Goal: Information Seeking & Learning: Learn about a topic

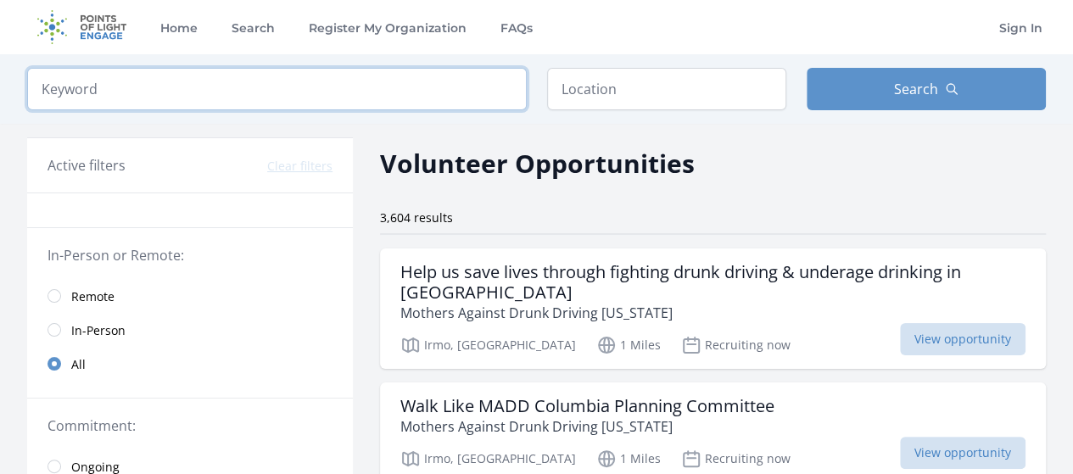
click at [407, 87] on input "search" at bounding box center [277, 89] width 500 height 42
type input "o"
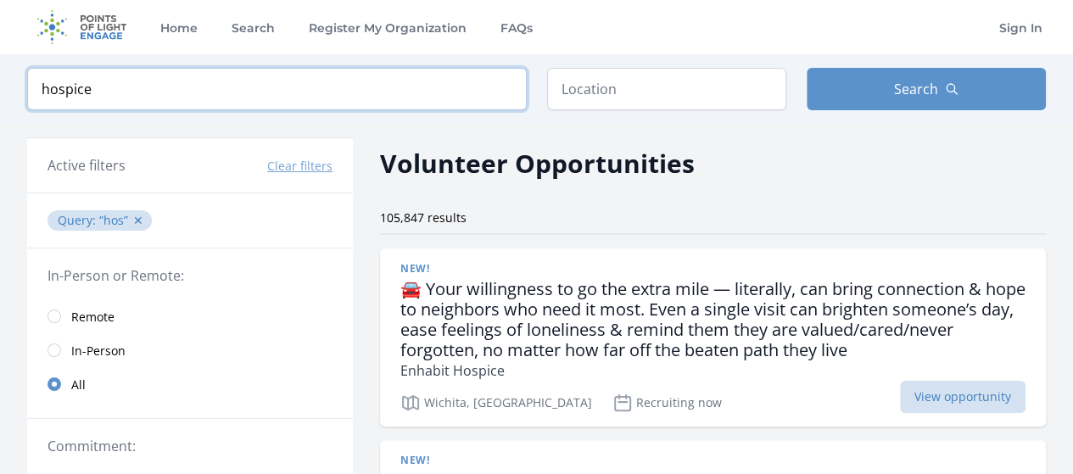
type input "hospice"
click button "submit" at bounding box center [0, 0] width 0 height 0
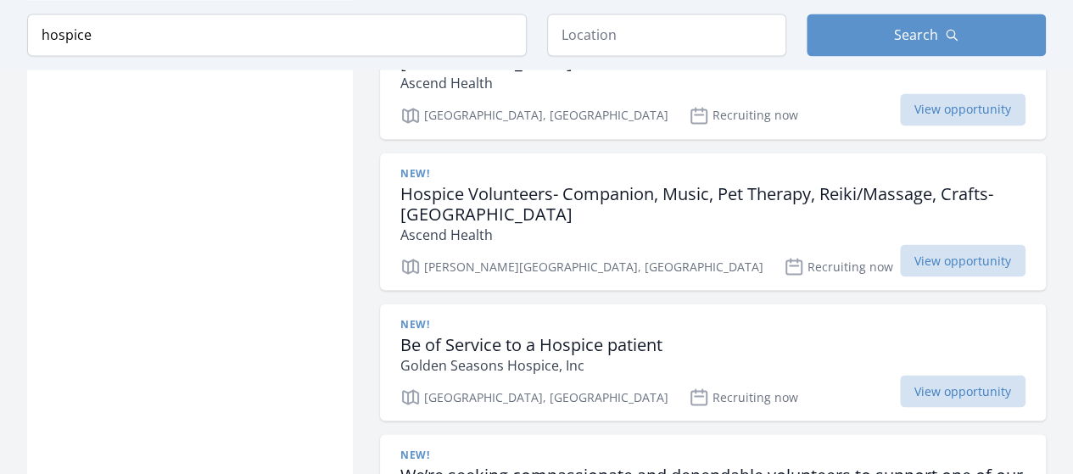
scroll to position [1442, 0]
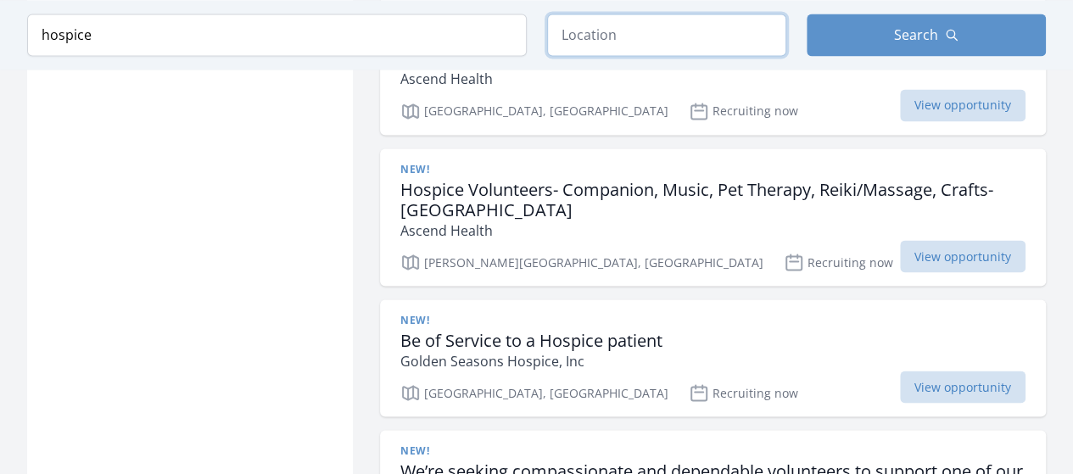
click at [677, 40] on input "text" at bounding box center [666, 35] width 239 height 42
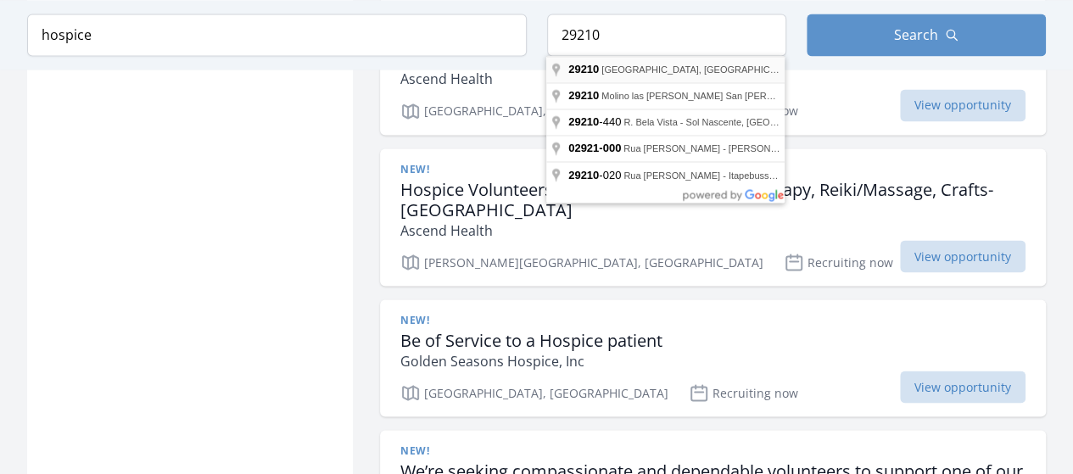
type input "[GEOGRAPHIC_DATA], SC 29210, [GEOGRAPHIC_DATA]"
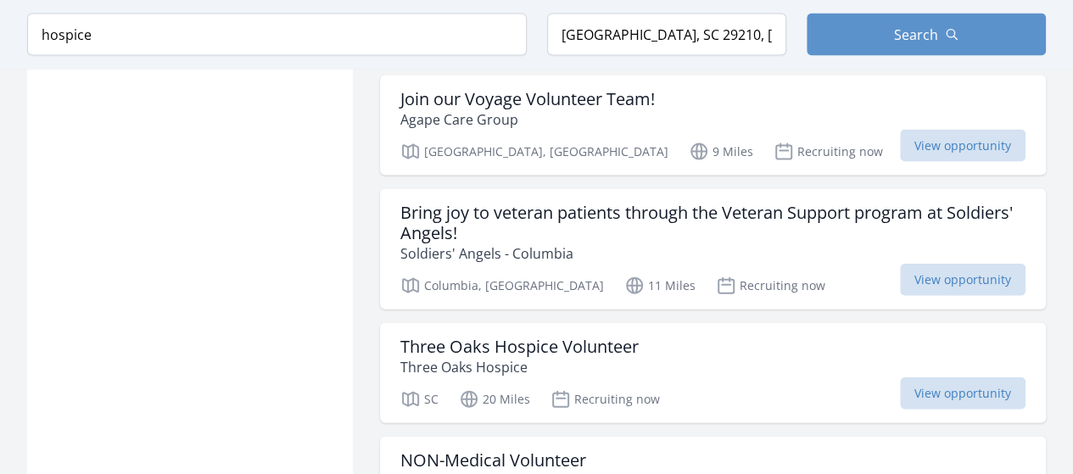
scroll to position [1866, 0]
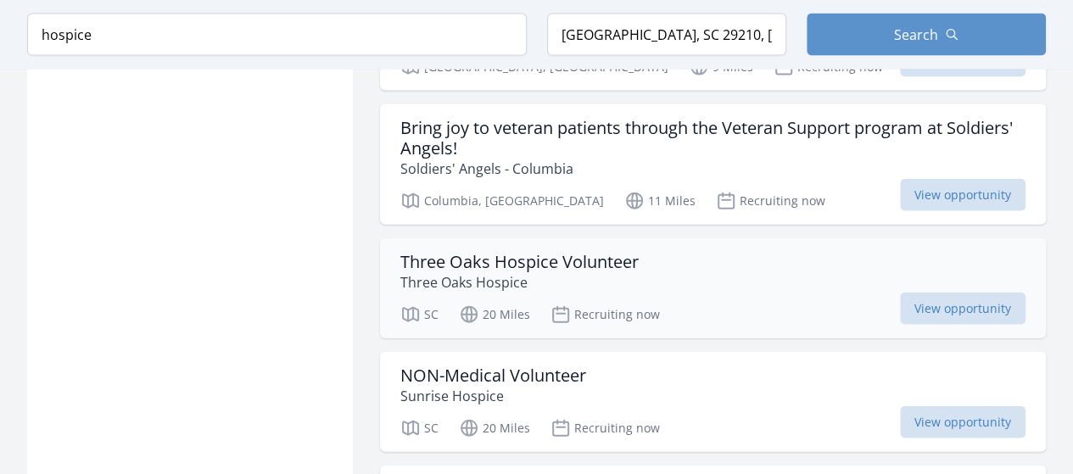
click at [527, 254] on h3 "Three Oaks Hospice Volunteer" at bounding box center [519, 262] width 238 height 20
